Goal: Information Seeking & Learning: Learn about a topic

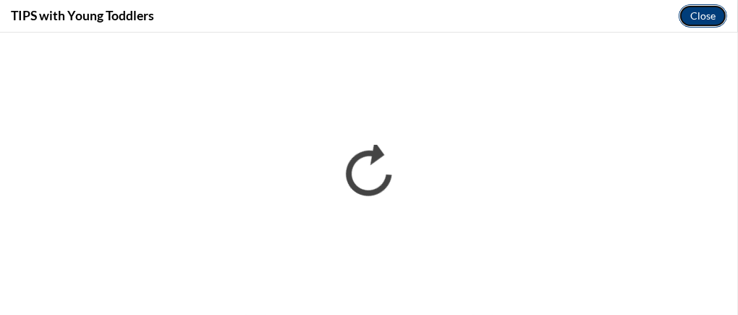
click at [710, 20] on button "Close" at bounding box center [702, 15] width 48 height 23
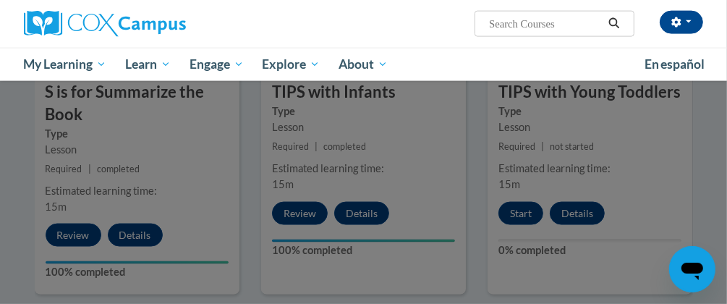
scroll to position [1240, 0]
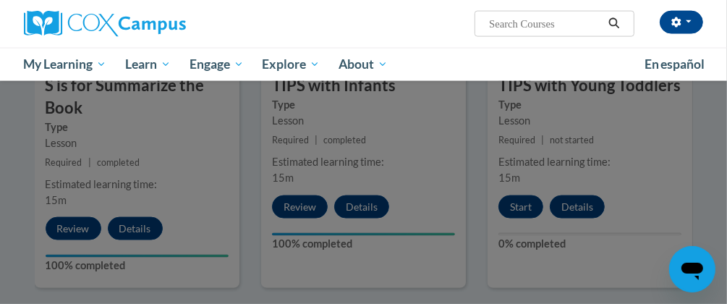
click at [519, 206] on div at bounding box center [363, 152] width 727 height 304
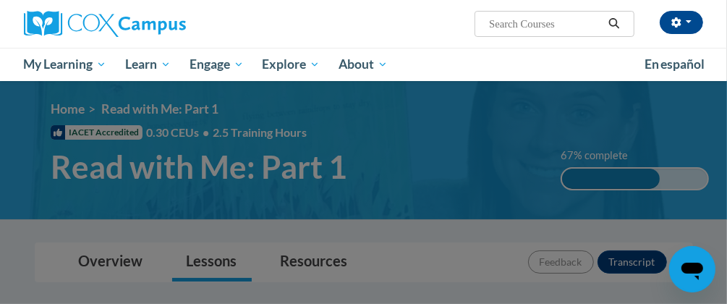
scroll to position [0, 0]
